Goal: Answer question/provide support: Share knowledge or assist other users

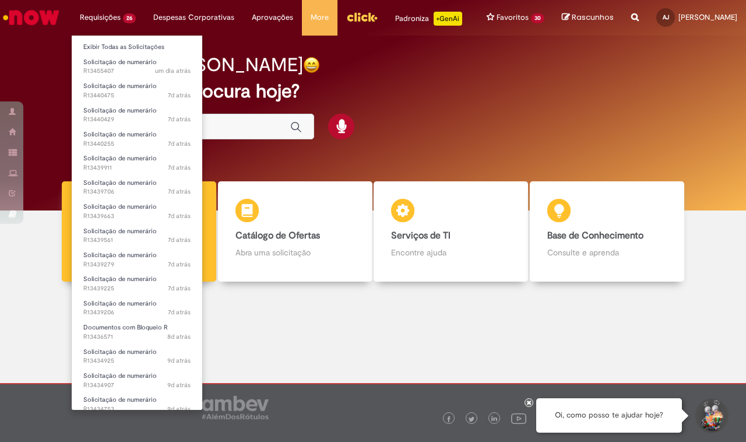
scroll to position [273, 0]
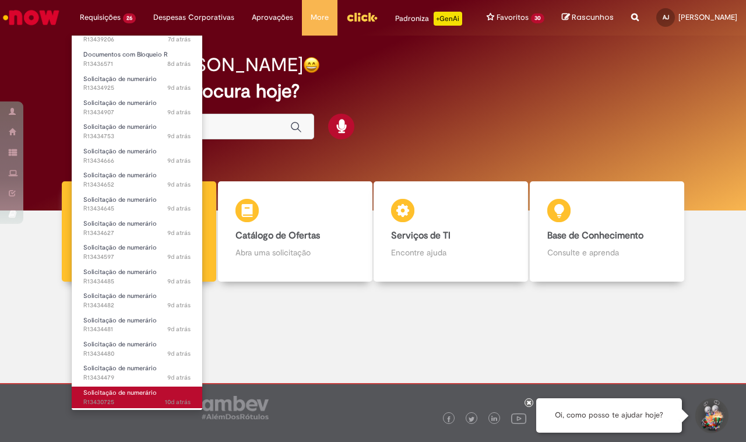
click at [124, 394] on span "Solicitação de numerário" at bounding box center [119, 392] width 73 height 9
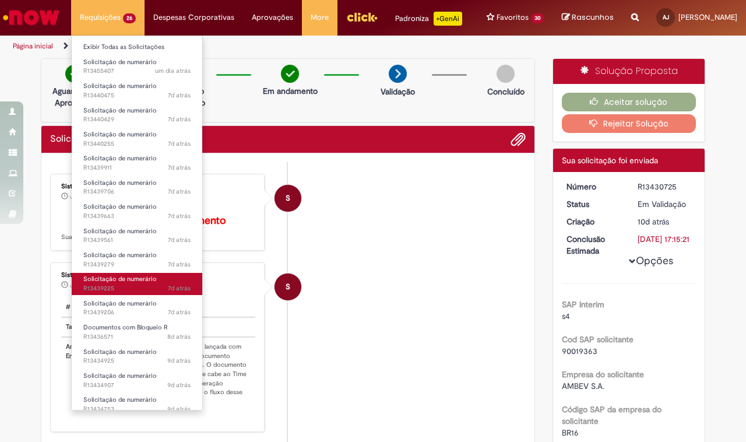
scroll to position [273, 0]
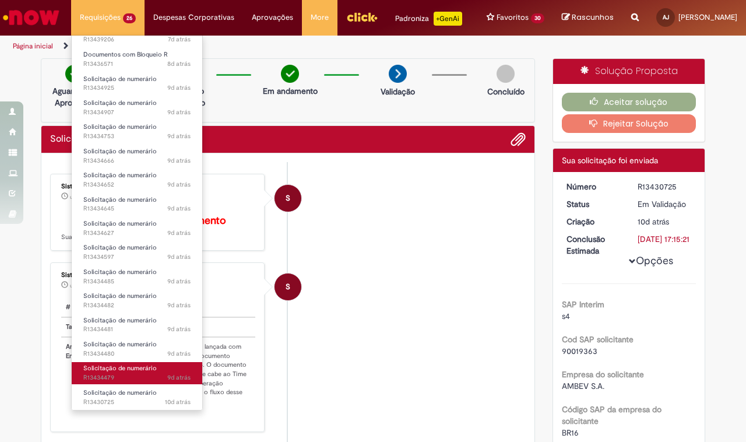
click at [121, 368] on span "Solicitação de numerário" at bounding box center [119, 368] width 73 height 9
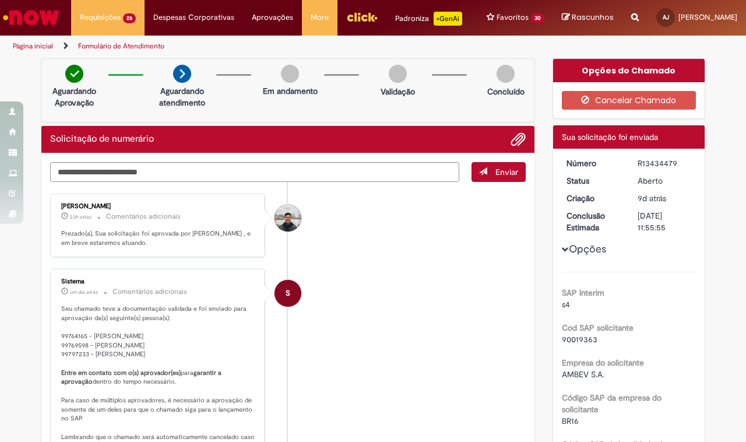
click at [446, 344] on li "S Sistema um dia atrás um dia atrás Comentários adicionais Seu chamado teve a d…" at bounding box center [287, 364] width 475 height 191
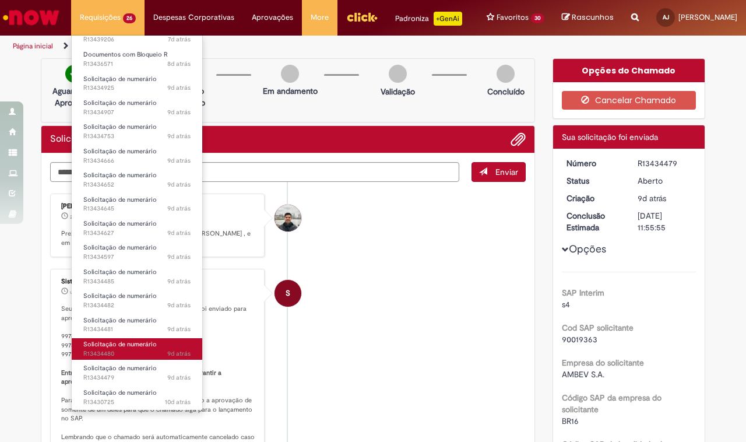
click at [119, 345] on span "Solicitação de numerário" at bounding box center [119, 344] width 73 height 9
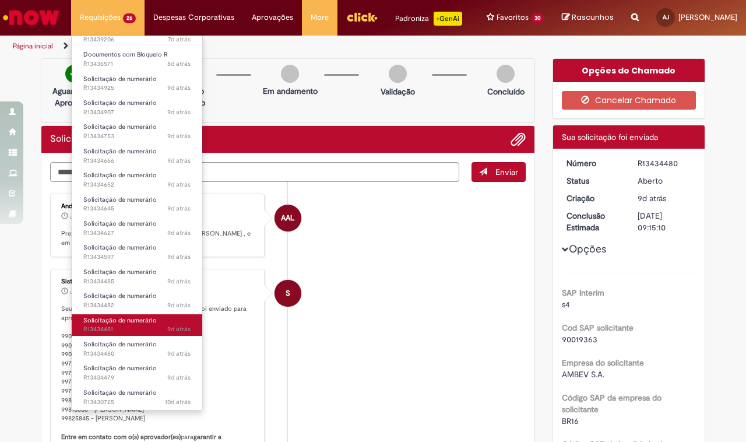
click at [130, 321] on span "Solicitação de numerário" at bounding box center [119, 320] width 73 height 9
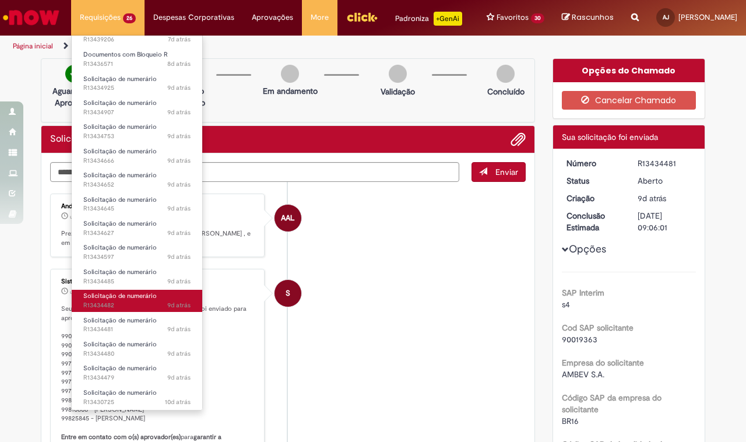
click at [122, 295] on span "Solicitação de numerário" at bounding box center [119, 295] width 73 height 9
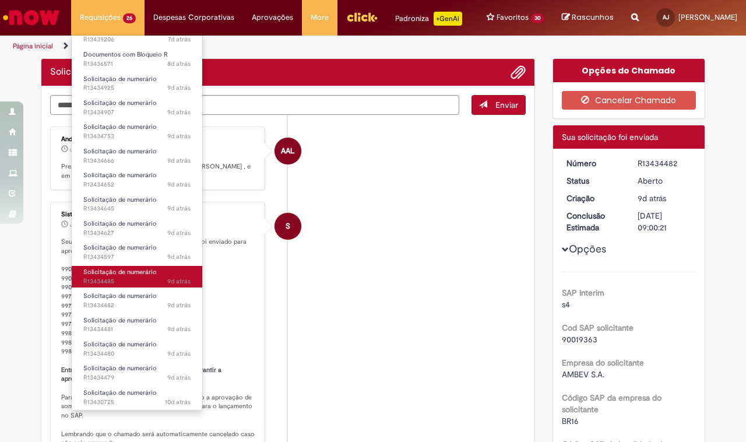
click at [126, 267] on span "Solicitação de numerário" at bounding box center [119, 271] width 73 height 9
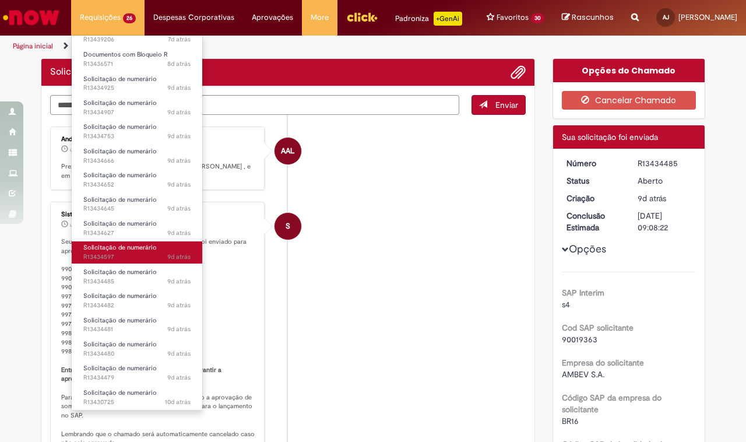
click at [132, 246] on span "Solicitação de numerário" at bounding box center [119, 247] width 73 height 9
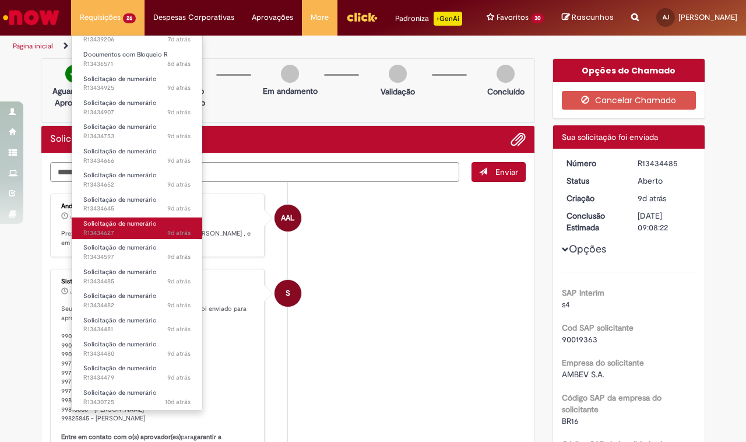
click at [136, 225] on span "Solicitação de numerário" at bounding box center [119, 223] width 73 height 9
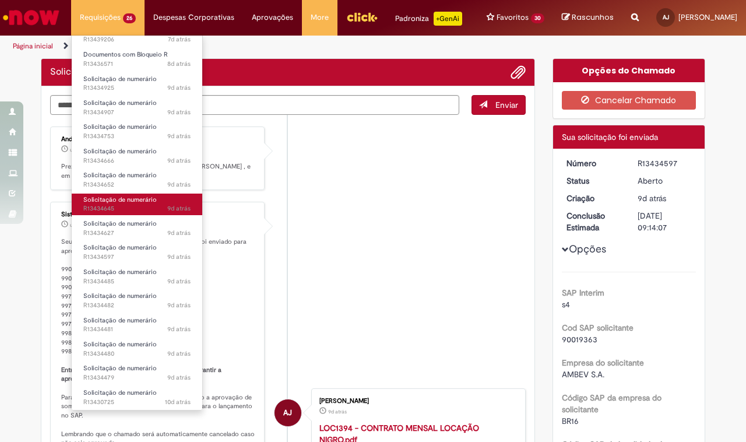
click at [135, 199] on span "Solicitação de numerário" at bounding box center [119, 199] width 73 height 9
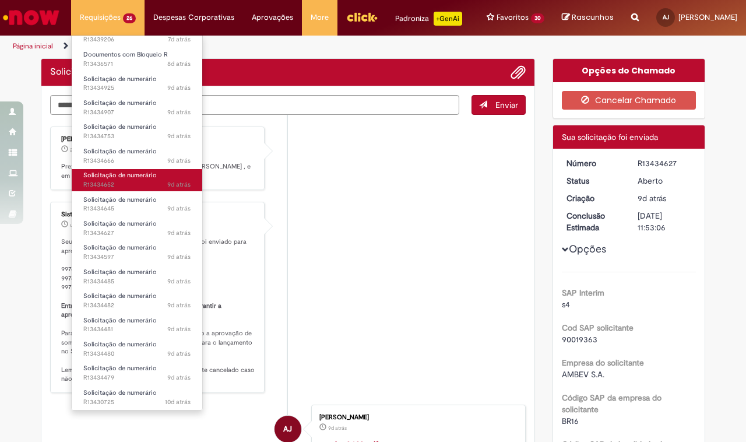
click at [135, 173] on span "Solicitação de numerário" at bounding box center [119, 175] width 73 height 9
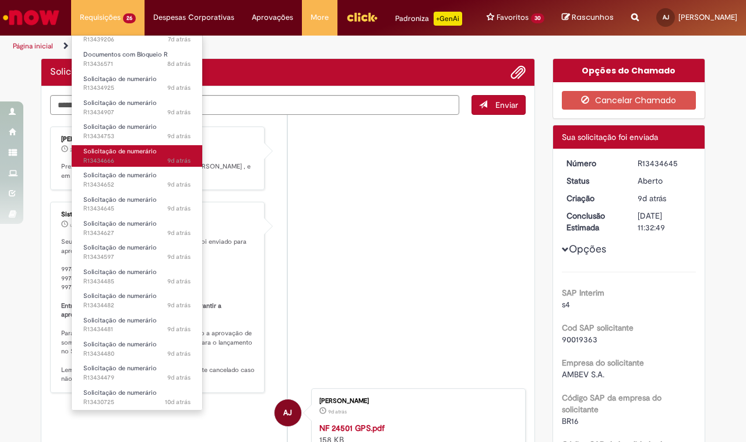
click at [139, 153] on span "Solicitação de numerário" at bounding box center [119, 151] width 73 height 9
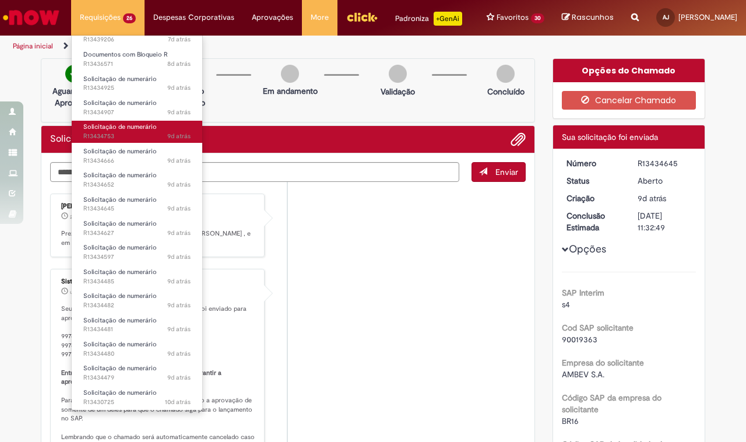
click at [143, 126] on span "Solicitação de numerário" at bounding box center [119, 126] width 73 height 9
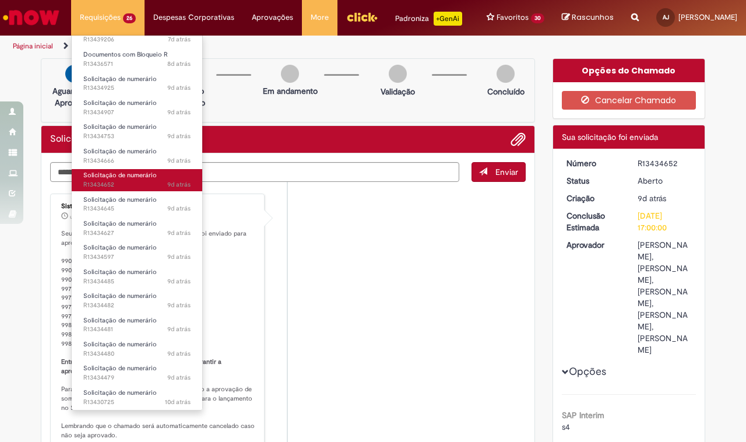
click at [127, 181] on span "9d atrás 9 dias atrás R13434652" at bounding box center [136, 184] width 107 height 9
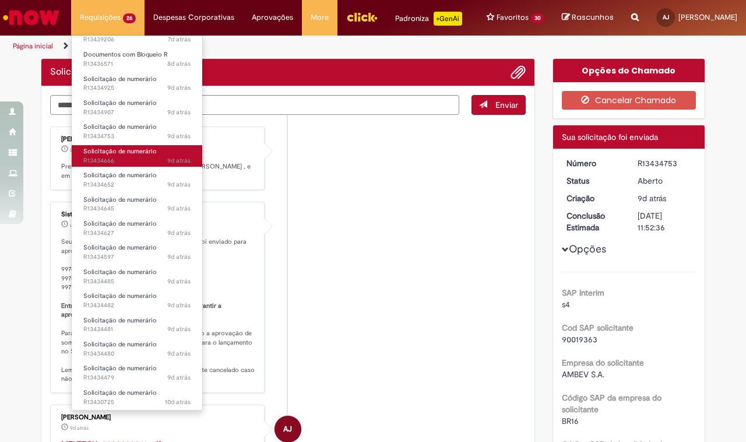
click at [124, 152] on span "Solicitação de numerário" at bounding box center [119, 151] width 73 height 9
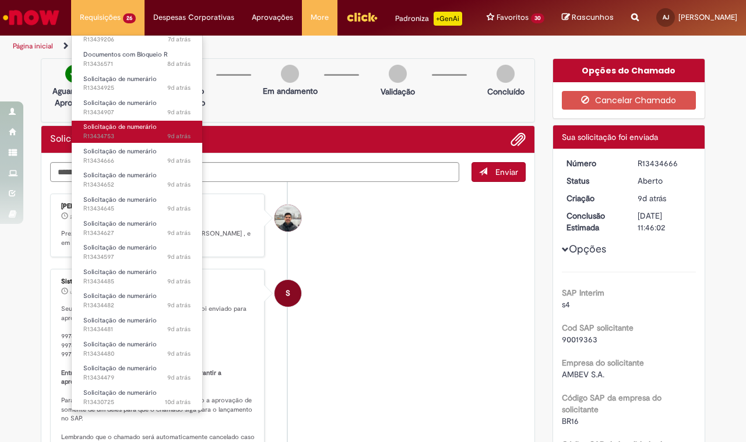
click at [123, 129] on span "Solicitação de numerário" at bounding box center [119, 126] width 73 height 9
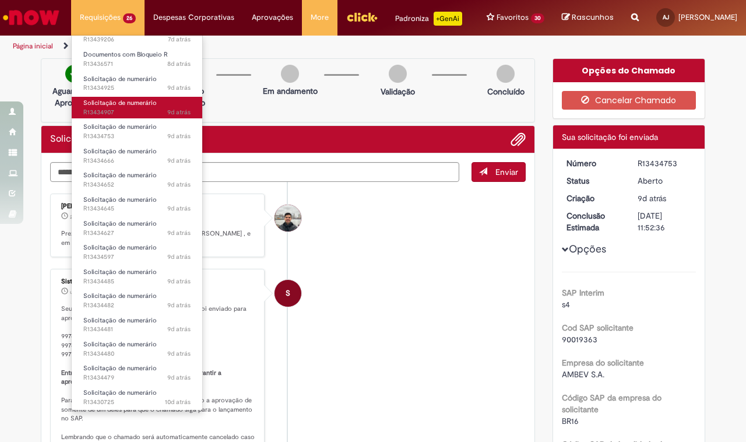
click at [117, 105] on span "Solicitação de numerário" at bounding box center [119, 102] width 73 height 9
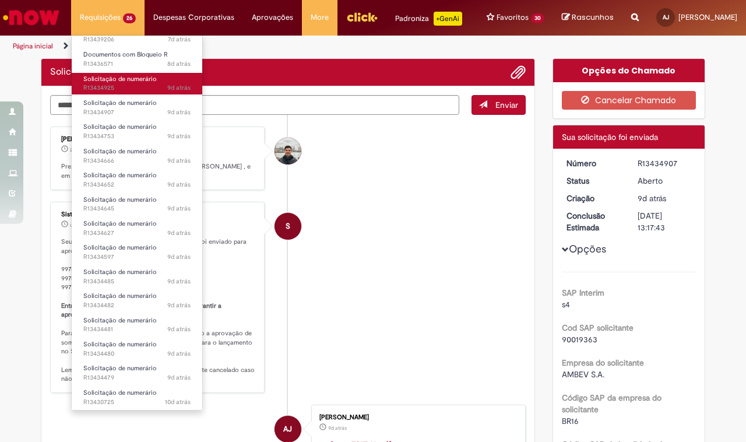
click at [121, 79] on span "Solicitação de numerário" at bounding box center [119, 79] width 73 height 9
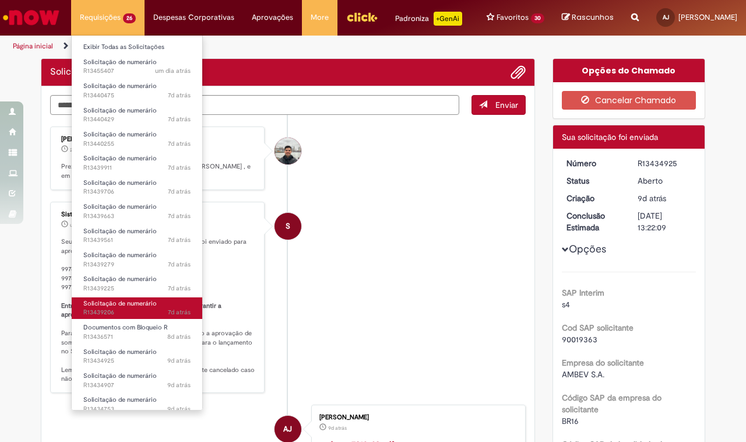
click at [132, 301] on span "Solicitação de numerário" at bounding box center [119, 303] width 73 height 9
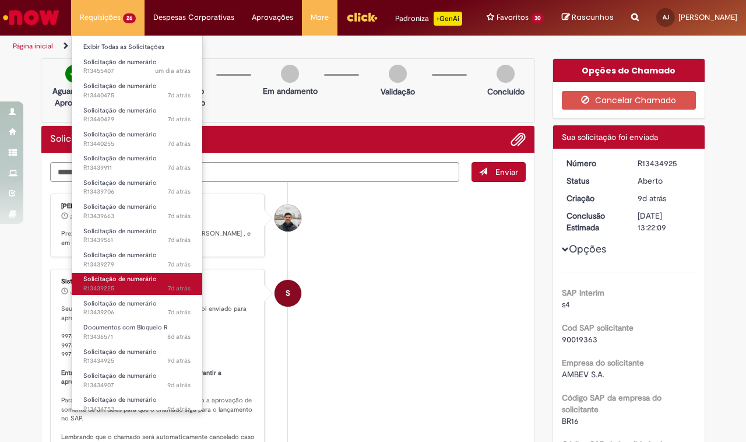
click at [136, 278] on span "Solicitação de numerário" at bounding box center [119, 278] width 73 height 9
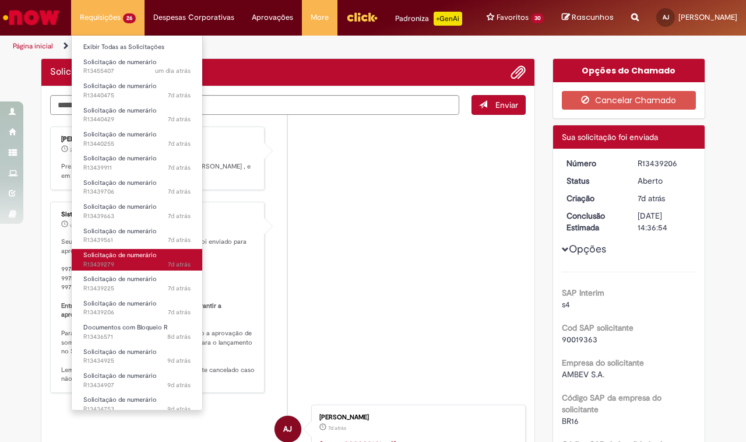
click at [137, 253] on span "Solicitação de numerário" at bounding box center [119, 255] width 73 height 9
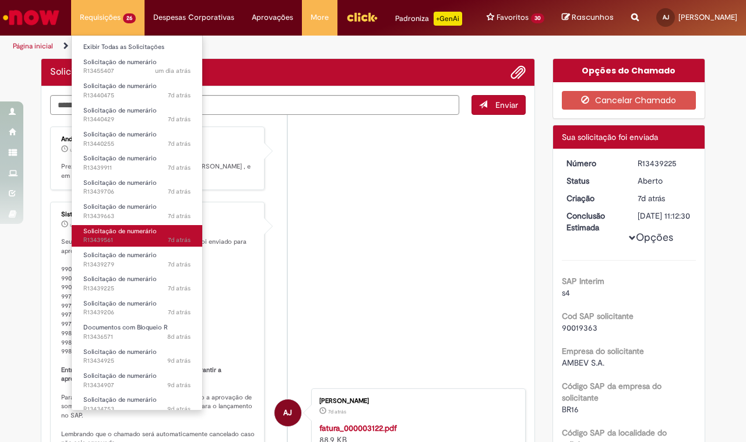
click at [126, 231] on span "Solicitação de numerário" at bounding box center [119, 231] width 73 height 9
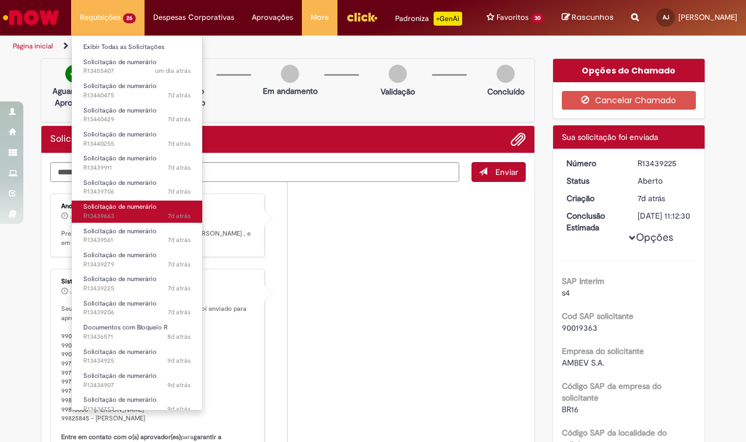
click at [131, 208] on span "Solicitação de numerário" at bounding box center [119, 206] width 73 height 9
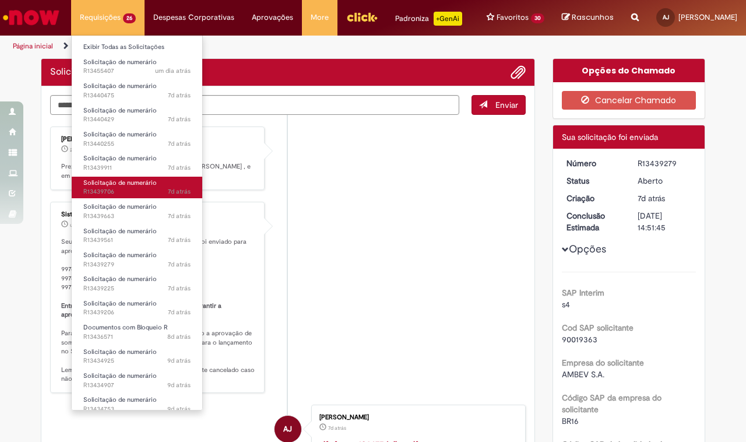
click at [132, 181] on span "Solicitação de numerário" at bounding box center [119, 182] width 73 height 9
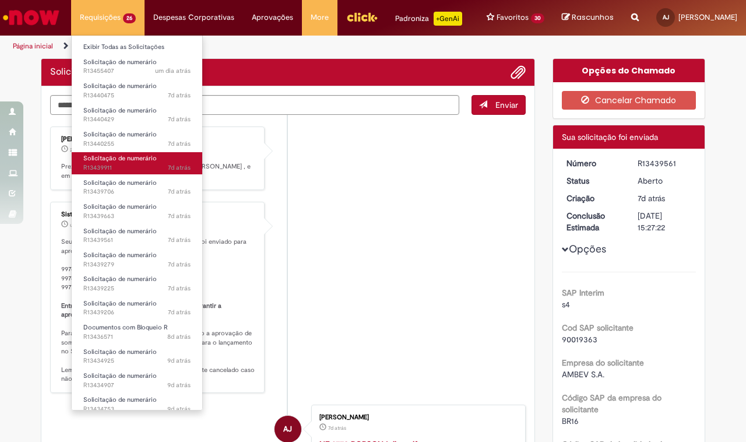
click at [125, 161] on span "Solicitação de numerário" at bounding box center [119, 158] width 73 height 9
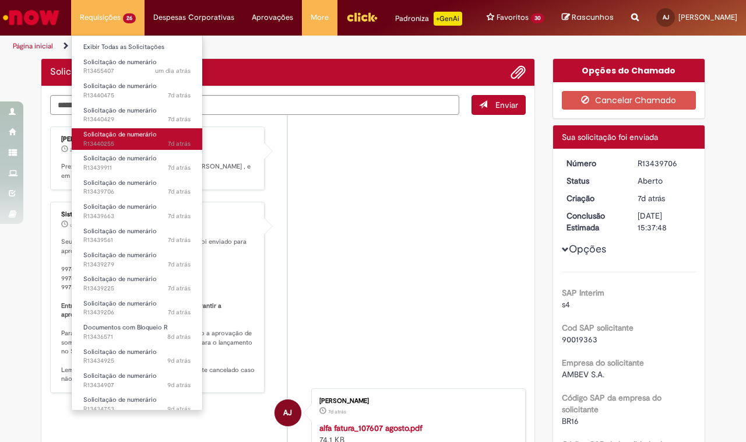
click at [130, 135] on span "Solicitação de numerário" at bounding box center [119, 134] width 73 height 9
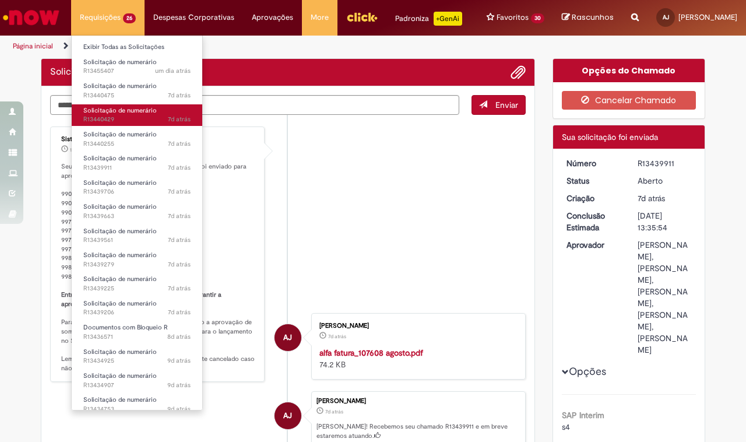
click at [123, 114] on span "Solicitação de numerário" at bounding box center [119, 110] width 73 height 9
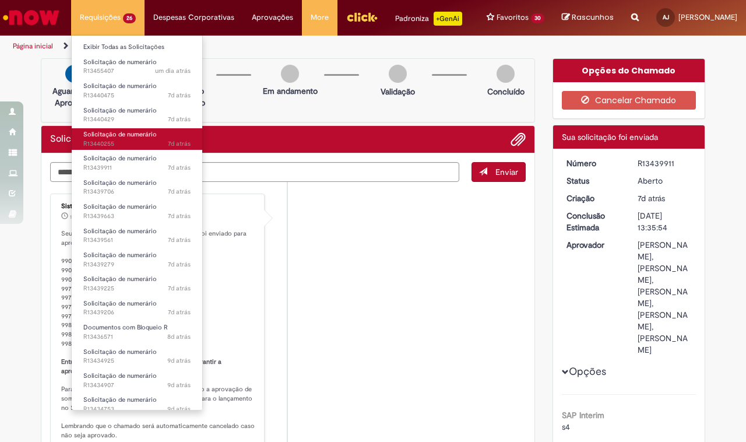
click at [112, 139] on span "7d atrás 7 dias atrás R13440255" at bounding box center [136, 143] width 107 height 9
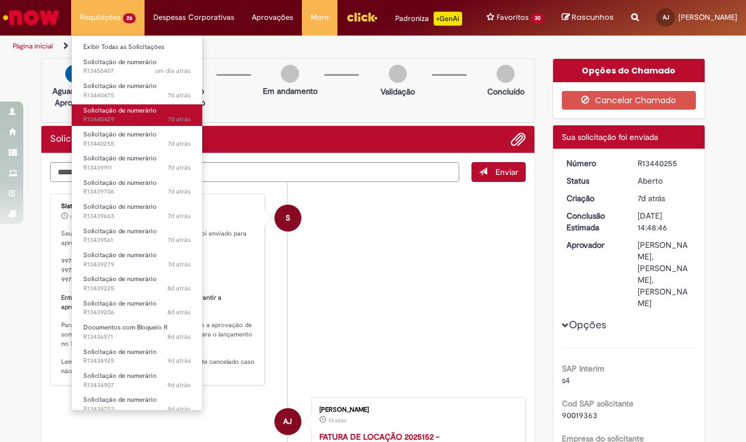
click at [117, 111] on span "Solicitação de numerário" at bounding box center [119, 110] width 73 height 9
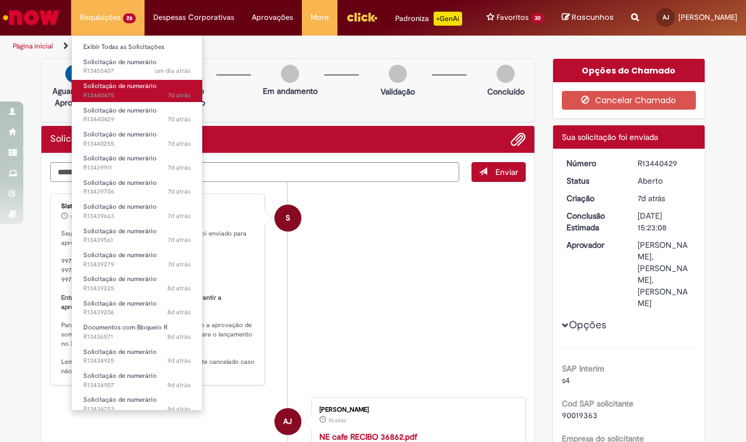
click at [121, 90] on span "Solicitação de numerário" at bounding box center [119, 86] width 73 height 9
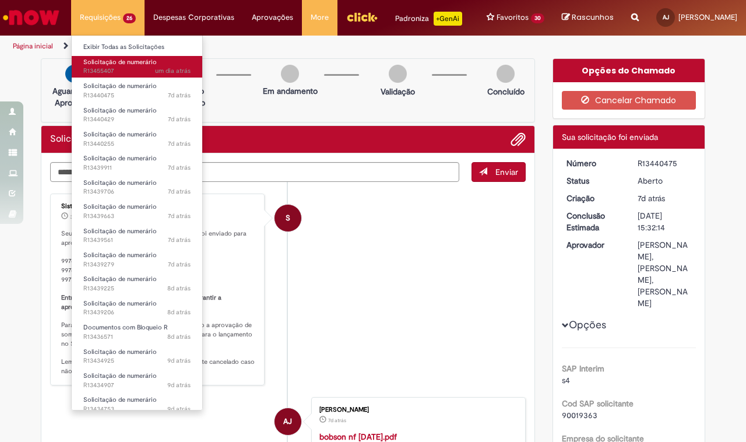
click at [117, 66] on span "Solicitação de numerário" at bounding box center [119, 62] width 73 height 9
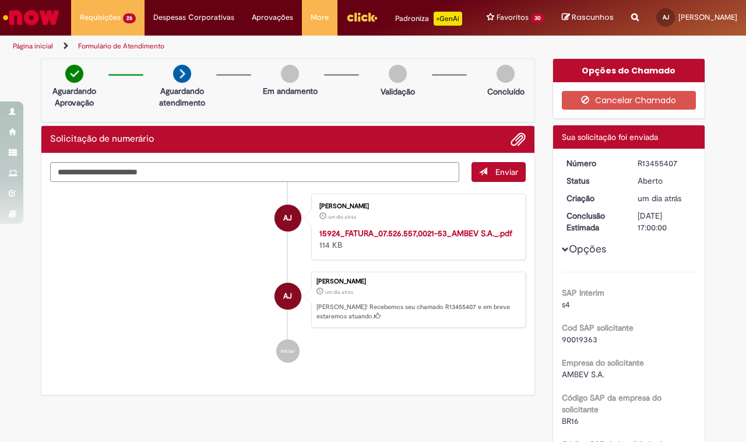
click at [219, 233] on li "AJ [PERSON_NAME] um dia atrás um dia atrás 15924_FATURA_07.526.557,0021-53_AMBE…" at bounding box center [287, 226] width 475 height 66
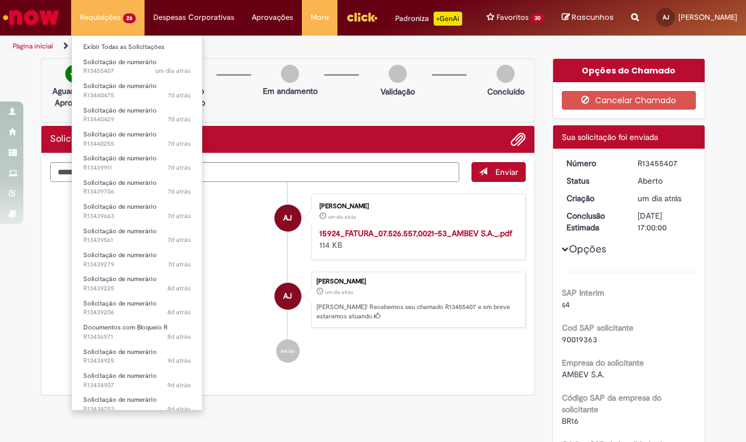
scroll to position [273, 0]
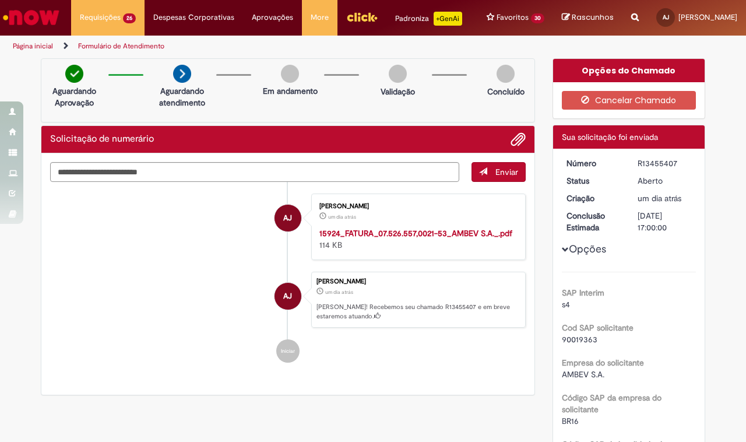
drag, startPoint x: 510, startPoint y: 284, endPoint x: 486, endPoint y: 388, distance: 106.3
click at [510, 284] on ul "AJ [PERSON_NAME] um dia atrás um dia atrás 15924_FATURA_07.526.557,0021-53_AMBE…" at bounding box center [287, 278] width 475 height 192
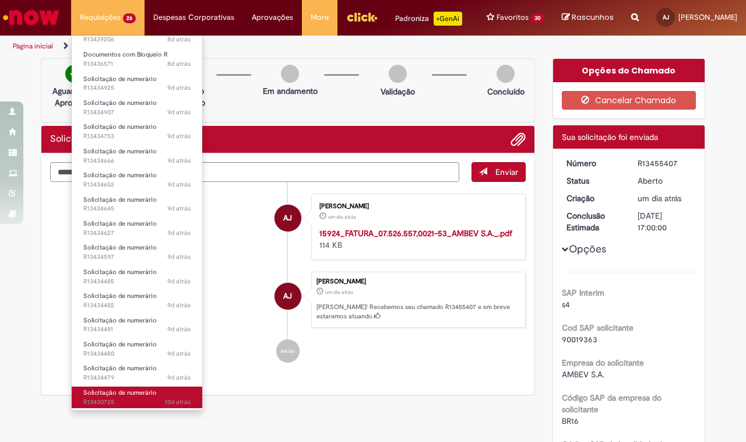
click at [118, 392] on span "Solicitação de numerário" at bounding box center [119, 392] width 73 height 9
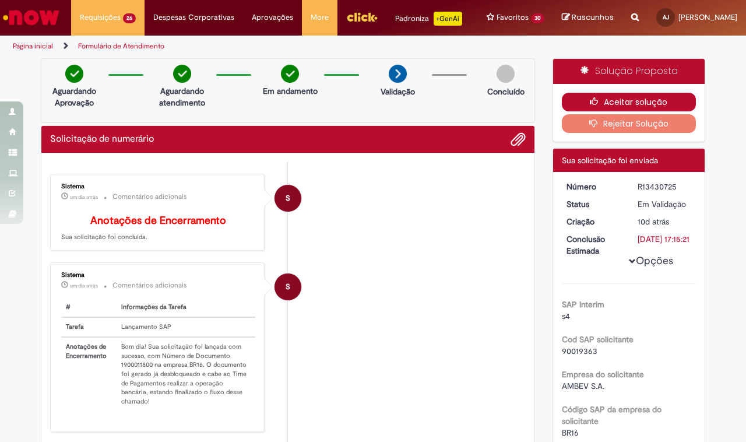
click at [623, 110] on button "Aceitar solução" at bounding box center [629, 102] width 135 height 19
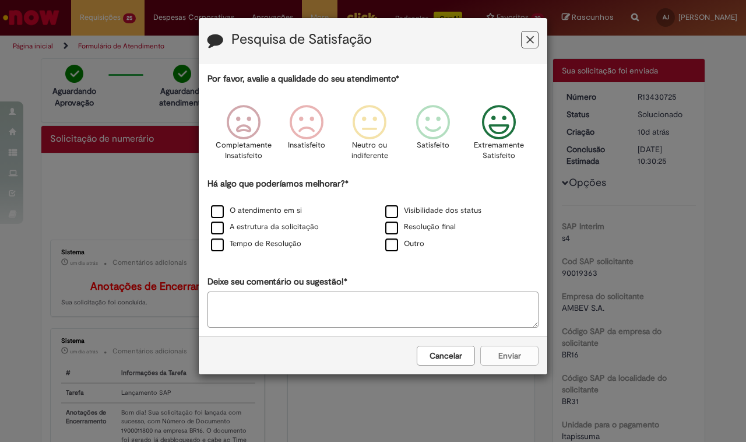
click at [498, 122] on icon "Feedback" at bounding box center [499, 122] width 44 height 35
click at [214, 213] on label "O atendimento em si" at bounding box center [256, 210] width 91 height 11
click at [517, 362] on button "Enviar" at bounding box center [509, 355] width 58 height 20
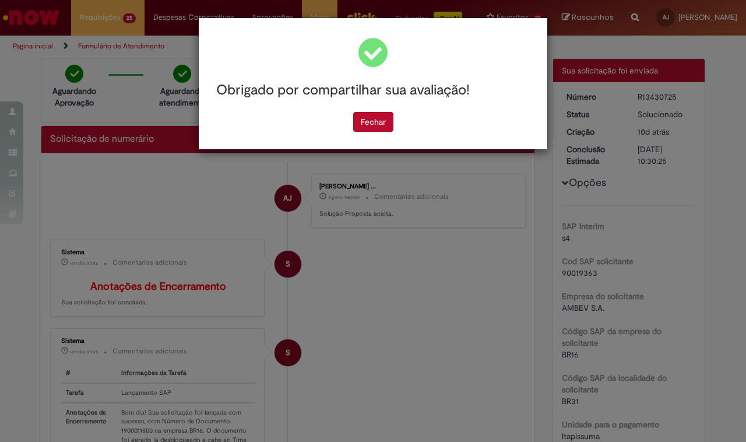
click at [103, 24] on div "Obrigado por compartilhar sua avaliação! [GEOGRAPHIC_DATA]" at bounding box center [373, 221] width 746 height 442
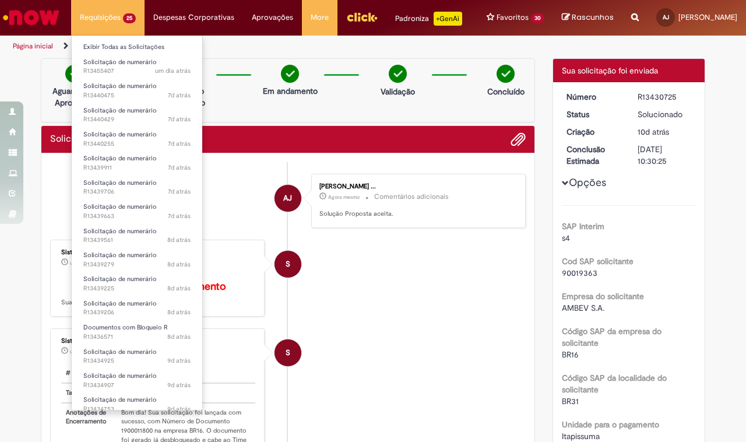
click at [104, 24] on li "Requisições 25 Exibir Todas as Solicitações Solicitação de numerário um dia atr…" at bounding box center [107, 17] width 73 height 35
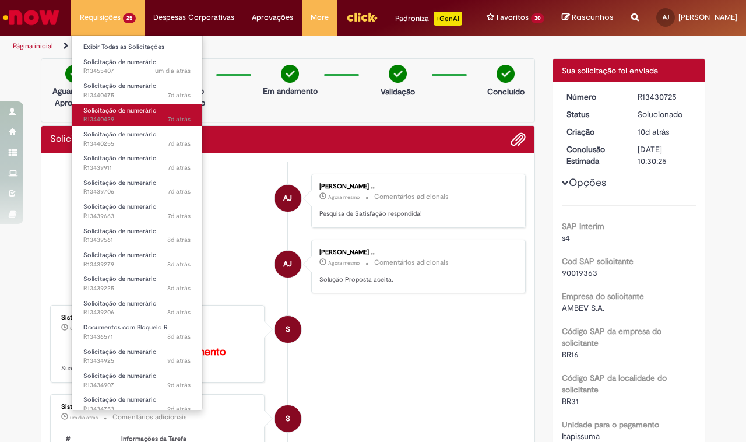
click at [112, 111] on span "Solicitação de numerário" at bounding box center [119, 110] width 73 height 9
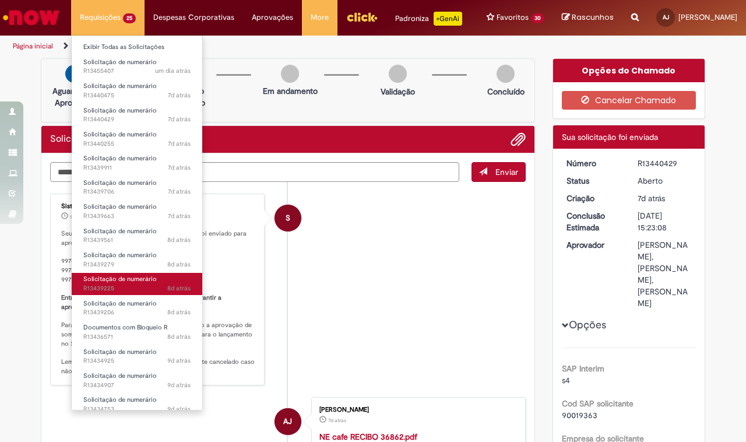
scroll to position [249, 0]
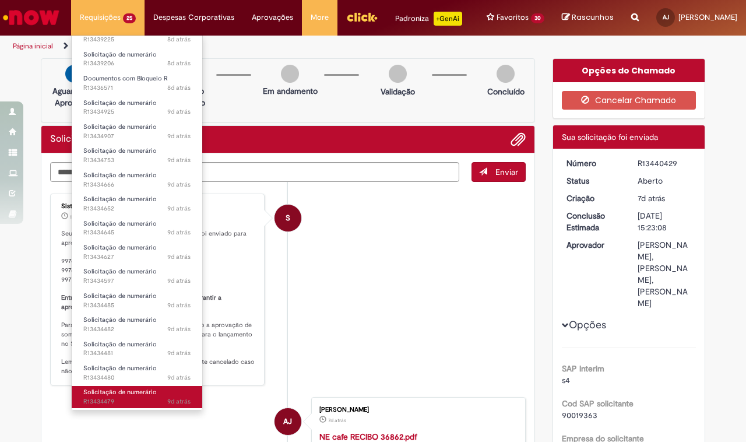
click at [124, 393] on span "Solicitação de numerário" at bounding box center [119, 391] width 73 height 9
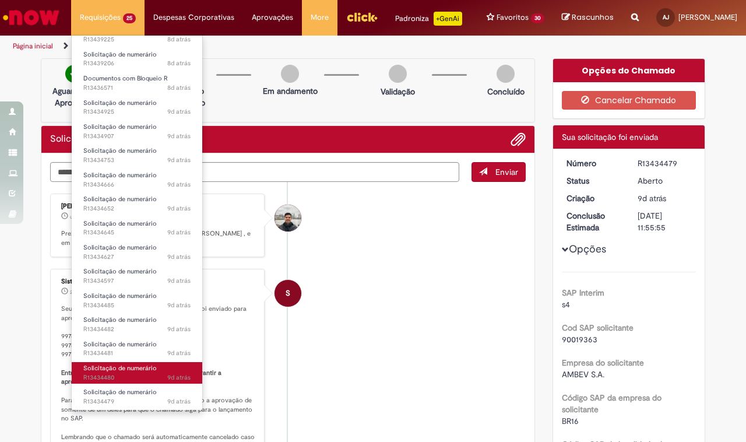
click at [129, 369] on span "Solicitação de numerário" at bounding box center [119, 368] width 73 height 9
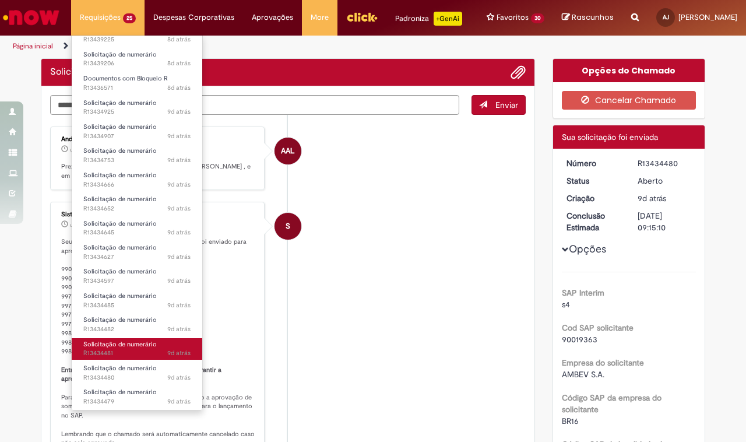
click at [120, 345] on span "Solicitação de numerário" at bounding box center [119, 344] width 73 height 9
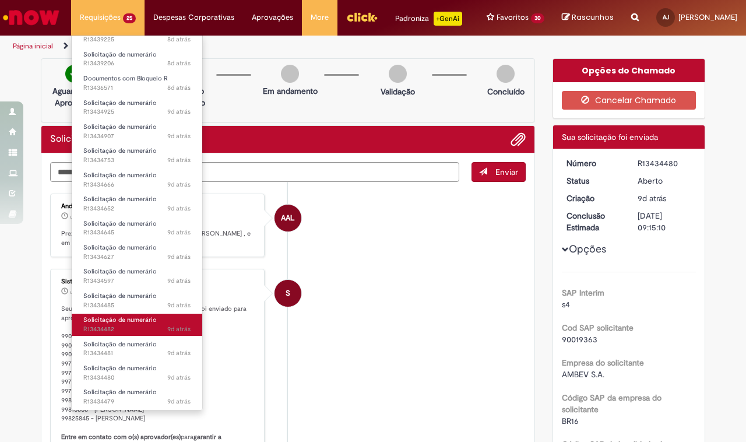
click at [124, 319] on span "Solicitação de numerário" at bounding box center [119, 319] width 73 height 9
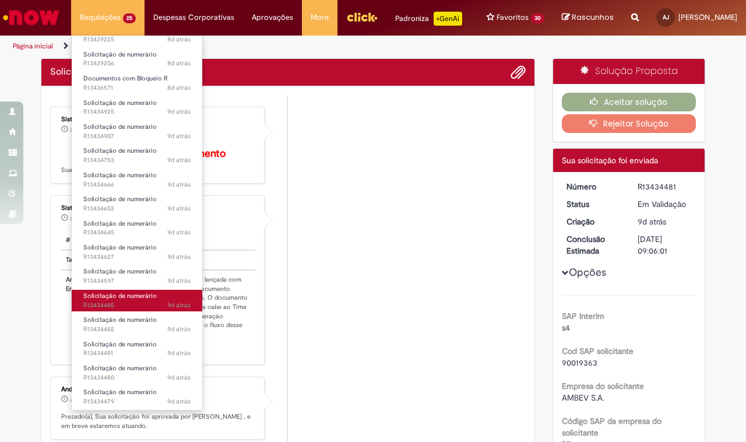
click at [118, 301] on span "9d atrás 9 dias atrás R13434485" at bounding box center [136, 305] width 107 height 9
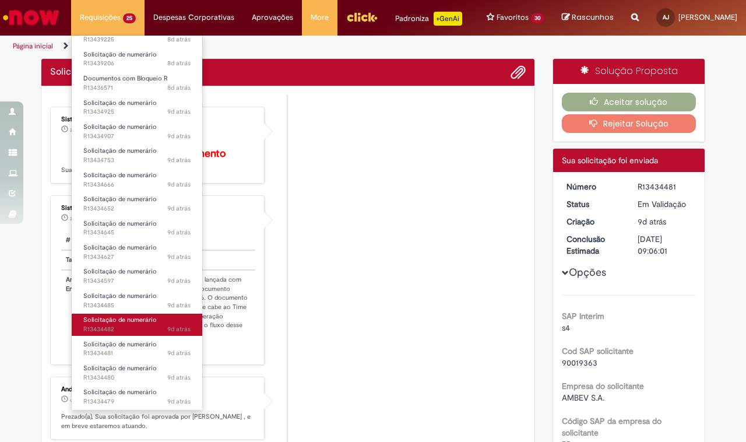
click at [127, 322] on span "Solicitação de numerário" at bounding box center [119, 319] width 73 height 9
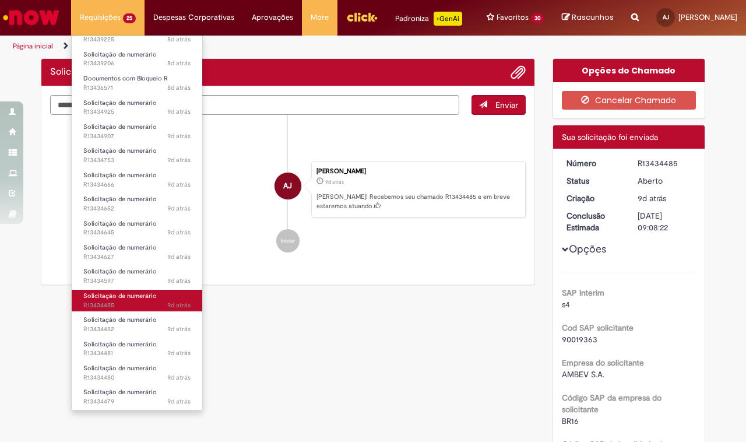
click at [115, 295] on span "Solicitação de numerário" at bounding box center [119, 295] width 73 height 9
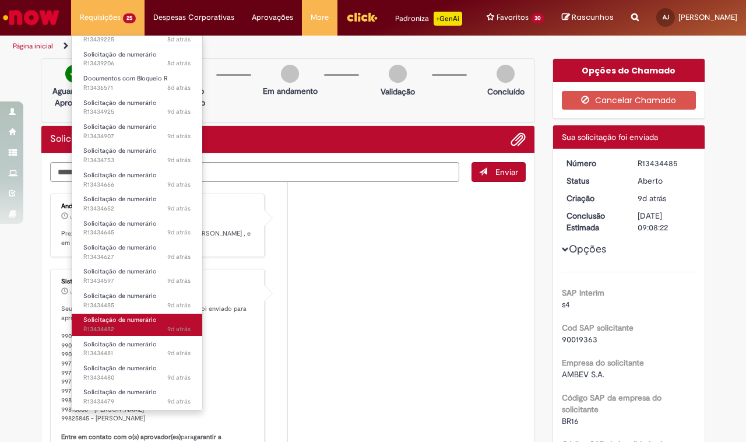
click at [117, 315] on span "Solicitação de numerário" at bounding box center [119, 319] width 73 height 9
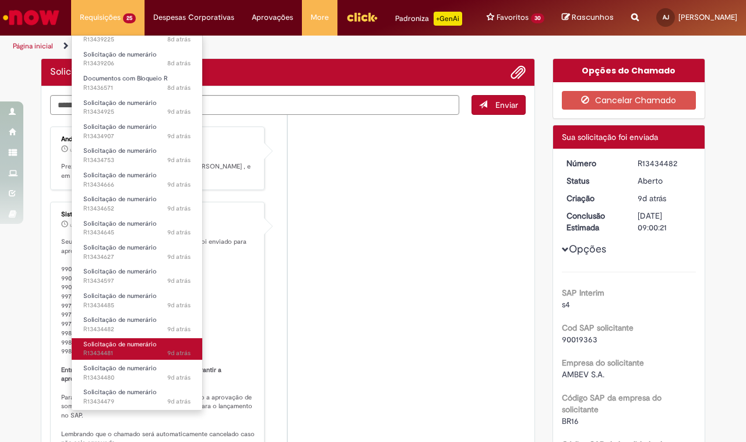
click at [115, 351] on span "9d atrás 9 dias atrás R13434481" at bounding box center [136, 352] width 107 height 9
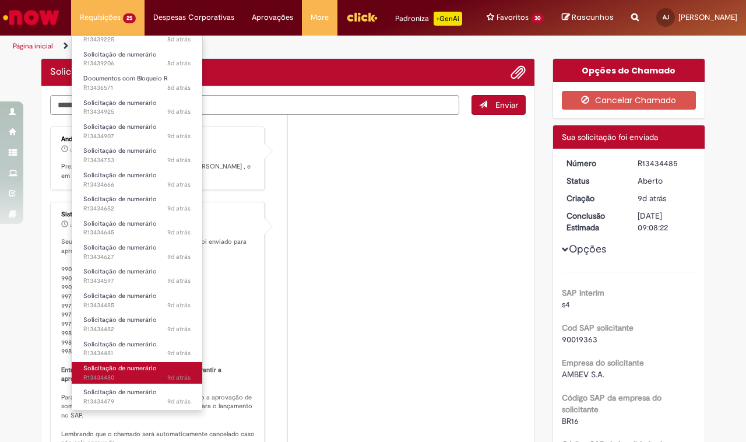
click at [114, 368] on span "Solicitação de numerário" at bounding box center [119, 368] width 73 height 9
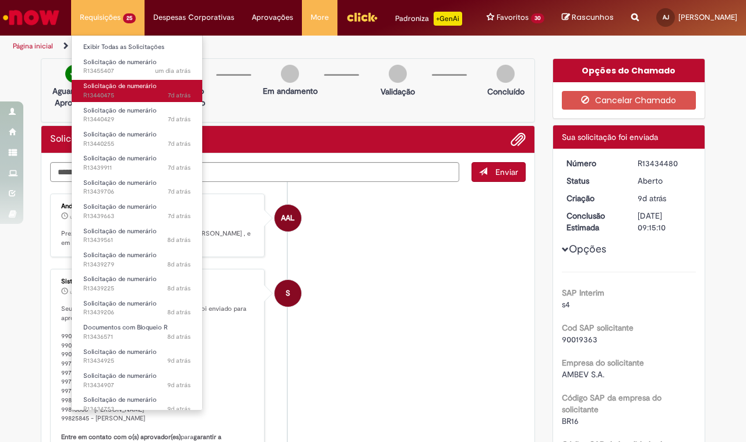
click at [124, 90] on span "Solicitação de numerário" at bounding box center [119, 86] width 73 height 9
